Goal: Find specific page/section

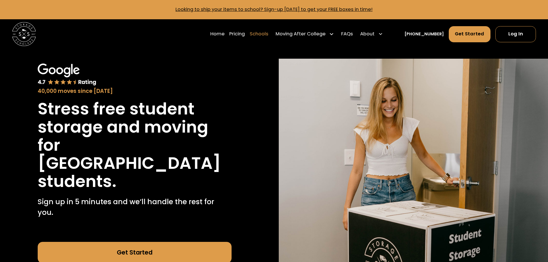
click at [269, 34] on link "Schools" at bounding box center [259, 34] width 19 height 17
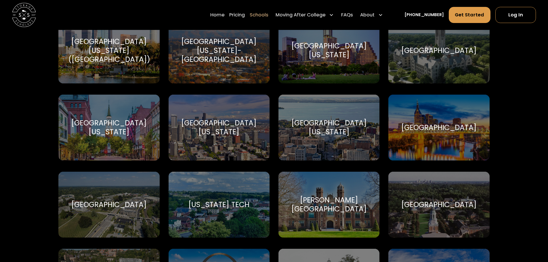
scroll to position [3454, 0]
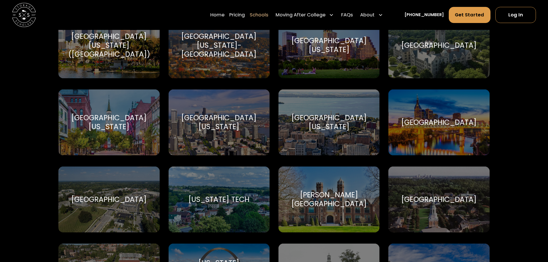
click at [432, 118] on div "[GEOGRAPHIC_DATA]" at bounding box center [438, 122] width 75 height 9
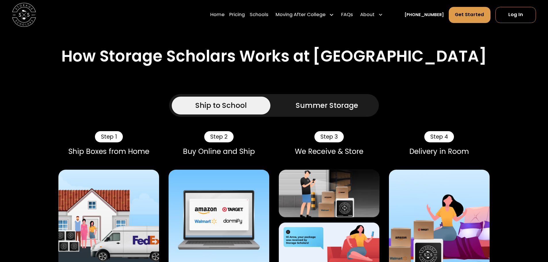
scroll to position [259, 0]
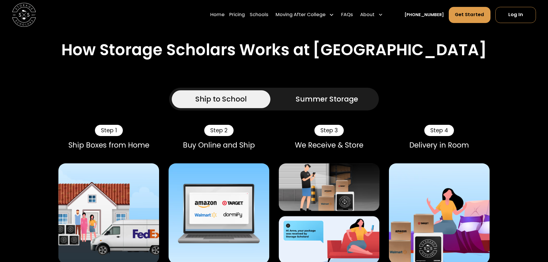
click at [334, 94] on div "Summer Storage" at bounding box center [327, 99] width 62 height 11
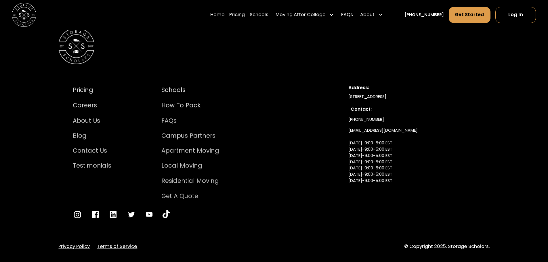
scroll to position [3008, 0]
